Goal: Information Seeking & Learning: Learn about a topic

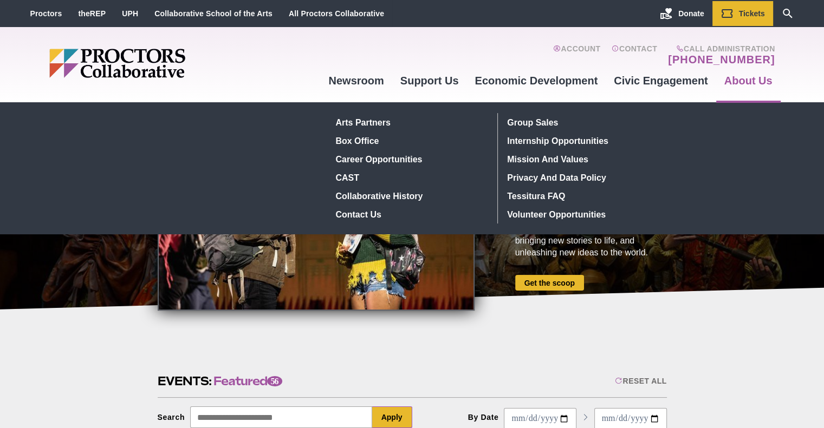
click at [759, 79] on link "About Us" at bounding box center [748, 80] width 64 height 29
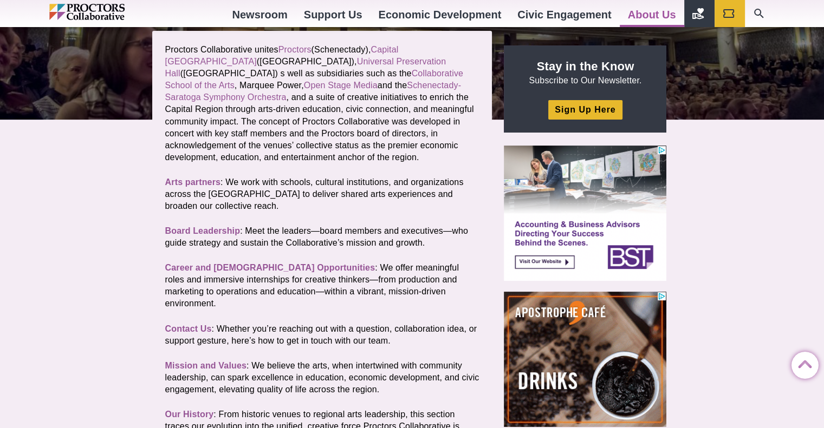
scroll to position [217, 0]
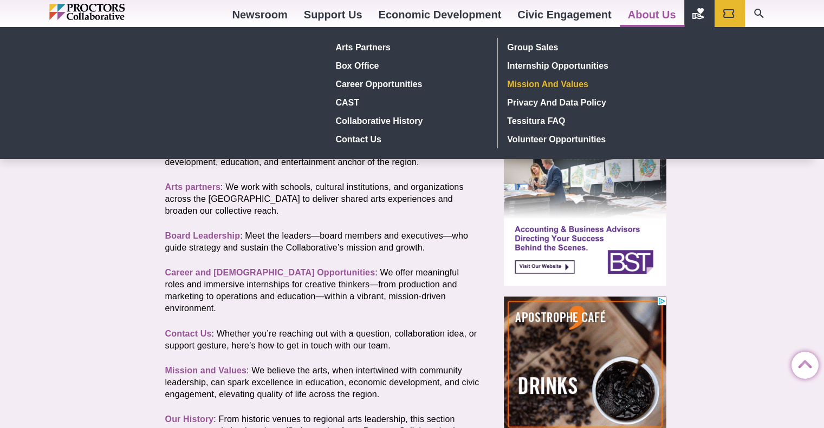
click at [559, 89] on link "Mission and Values" at bounding box center [582, 84] width 158 height 18
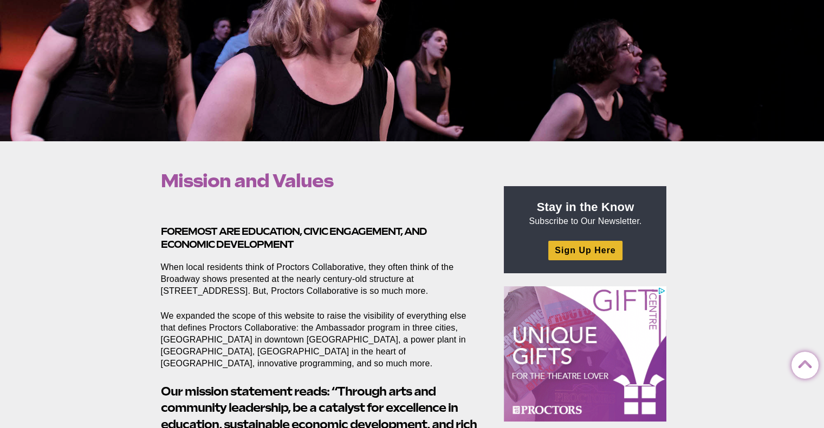
scroll to position [217, 0]
